Goal: Transaction & Acquisition: Book appointment/travel/reservation

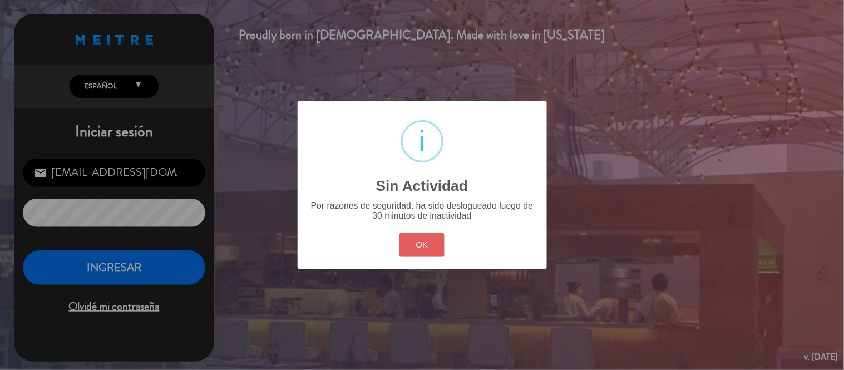
click at [432, 240] on button "OK" at bounding box center [422, 245] width 45 height 24
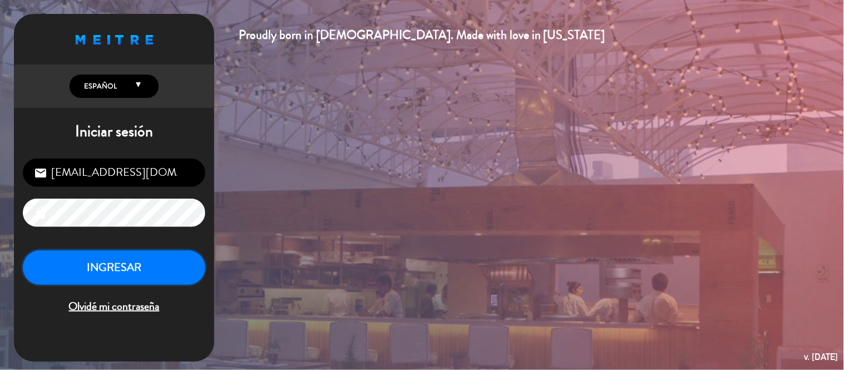
click at [153, 267] on button "INGRESAR" at bounding box center [114, 267] width 183 height 35
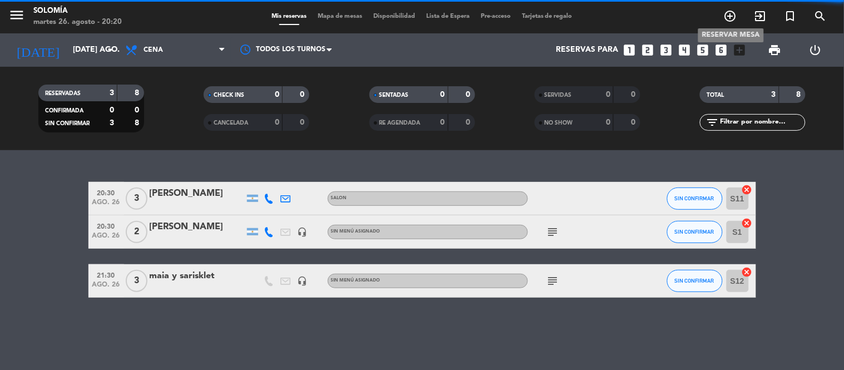
click at [732, 14] on icon "add_circle_outline" at bounding box center [730, 15] width 13 height 13
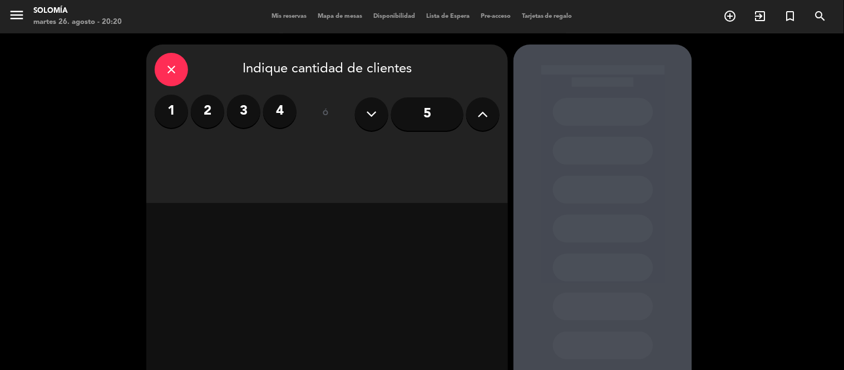
click at [280, 108] on label "4" at bounding box center [279, 111] width 33 height 33
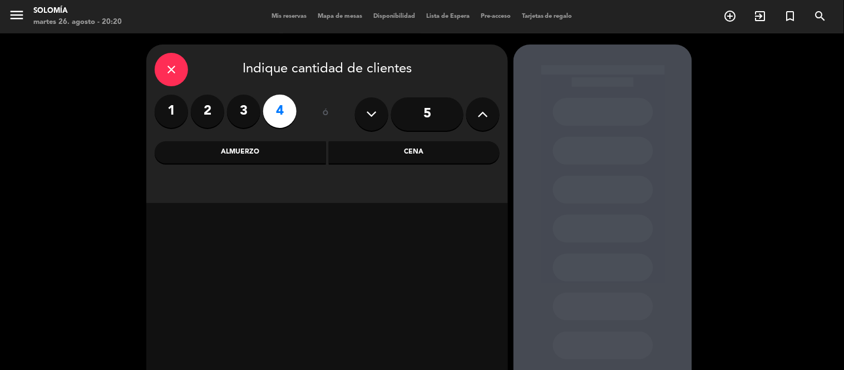
click at [401, 152] on div "Cena" at bounding box center [414, 152] width 171 height 22
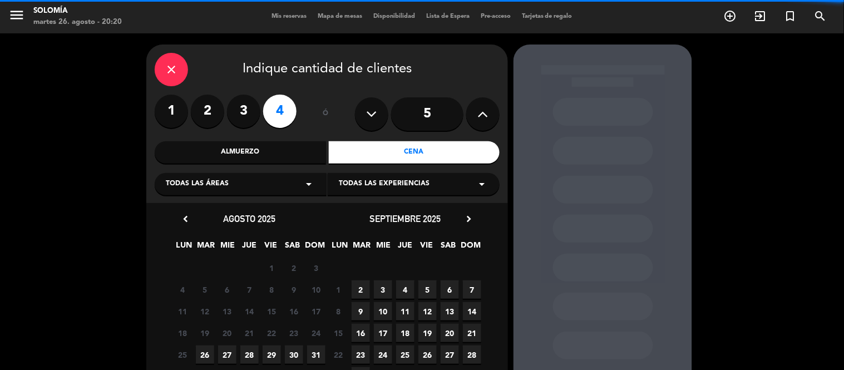
click at [468, 187] on div "Todas las experiencias arrow_drop_down" at bounding box center [414, 184] width 172 height 22
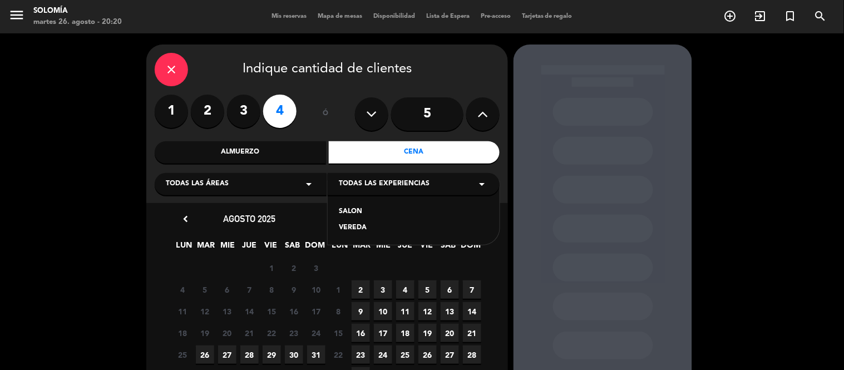
click at [365, 209] on div "SALON" at bounding box center [414, 211] width 150 height 11
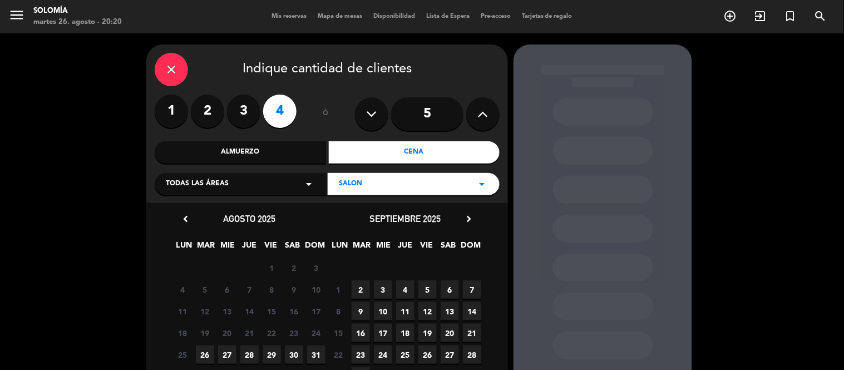
click at [225, 354] on span "27" at bounding box center [227, 355] width 18 height 18
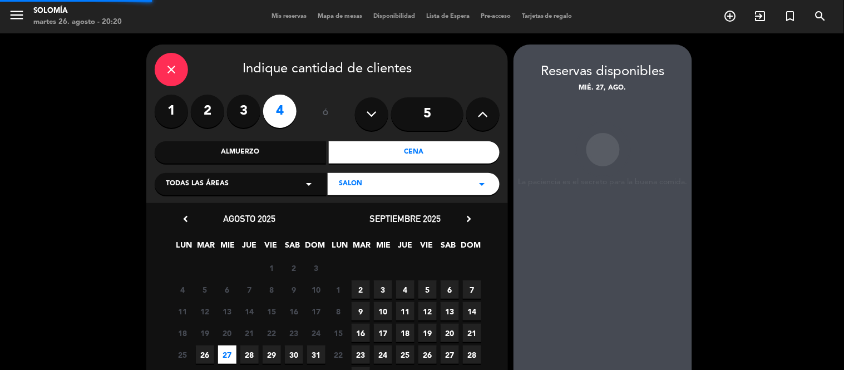
scroll to position [45, 0]
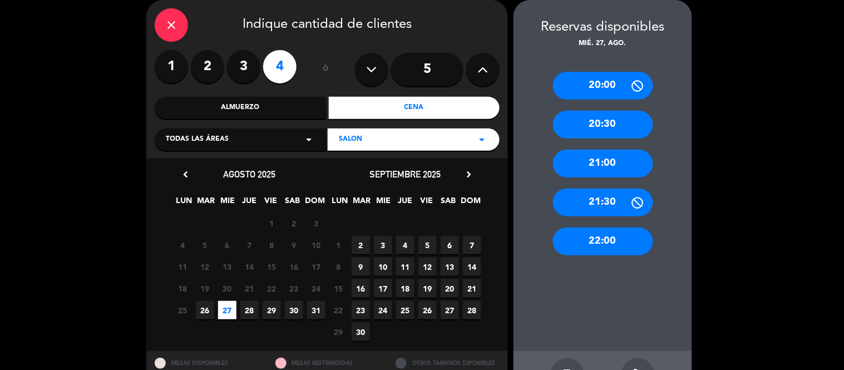
click at [590, 120] on div "20:30" at bounding box center [603, 125] width 100 height 28
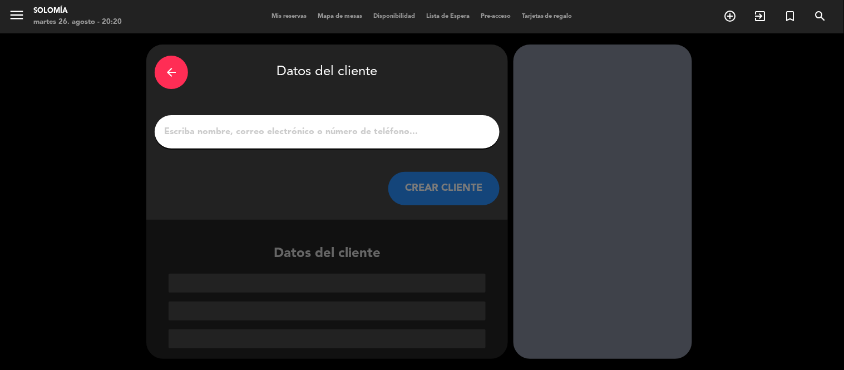
click at [213, 123] on div at bounding box center [327, 131] width 345 height 33
click at [194, 130] on input "1" at bounding box center [327, 132] width 328 height 16
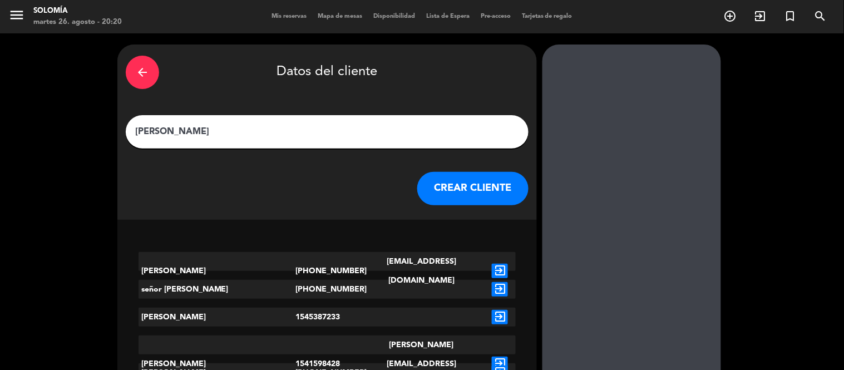
type input "[PERSON_NAME]"
click at [427, 181] on button "CREAR CLIENTE" at bounding box center [472, 188] width 111 height 33
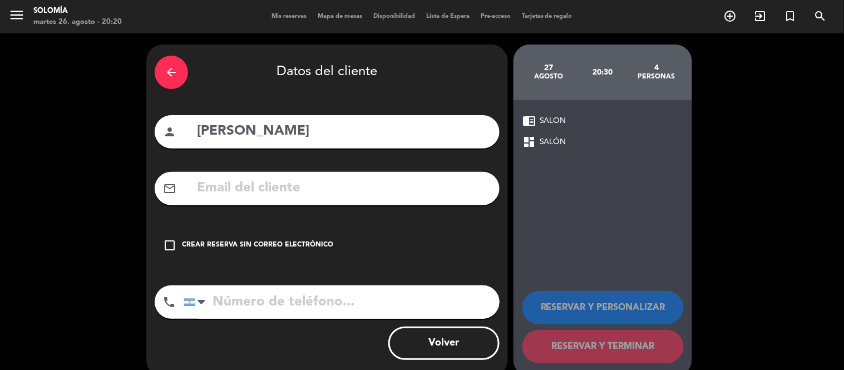
click at [168, 243] on icon "check_box_outline_blank" at bounding box center [169, 245] width 13 height 13
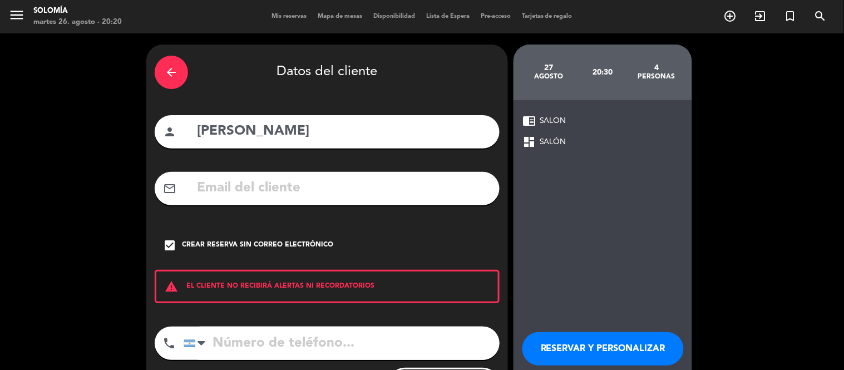
click at [223, 349] on input "tel" at bounding box center [342, 343] width 316 height 33
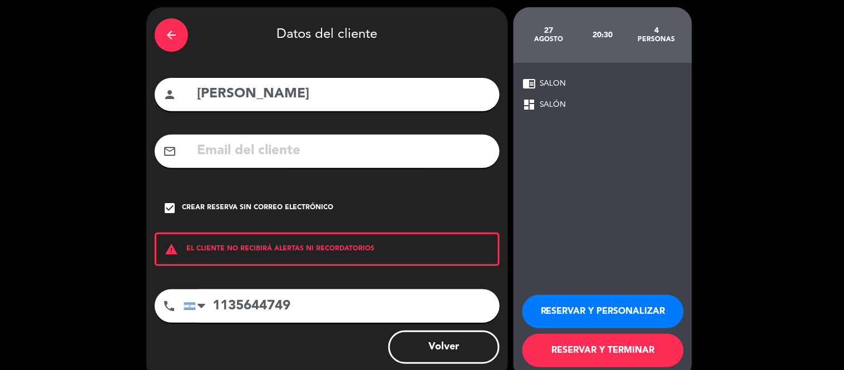
scroll to position [58, 0]
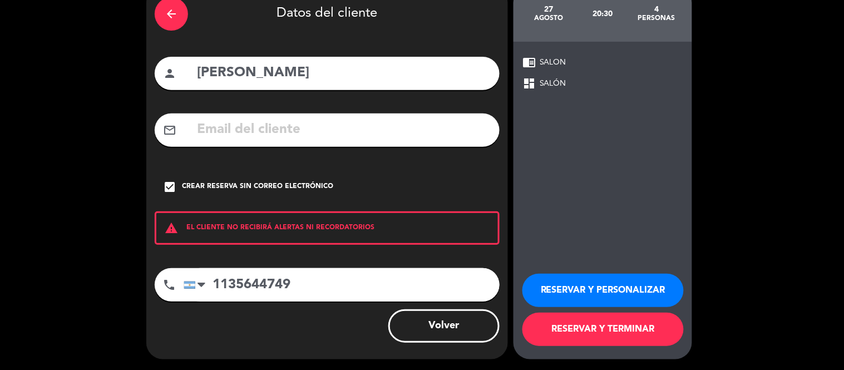
type input "1135644749"
click at [560, 325] on button "RESERVAR Y TERMINAR" at bounding box center [603, 329] width 161 height 33
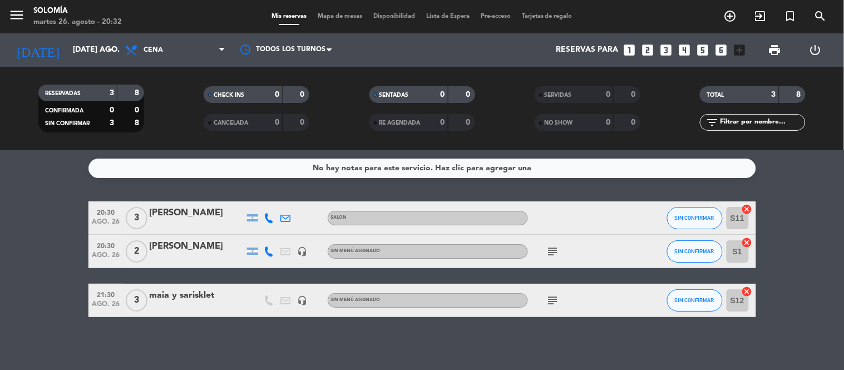
click at [554, 304] on icon "subject" at bounding box center [552, 300] width 13 height 13
